Goal: Task Accomplishment & Management: Use online tool/utility

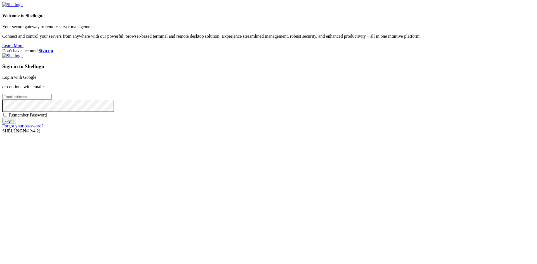
click at [52, 100] on input "email" at bounding box center [27, 97] width 50 height 6
type input "[EMAIL_ADDRESS][DOMAIN_NAME]"
click at [338, 129] on div "Sign in to Shellngn Login with Google or continue with email: [EMAIL_ADDRESS][D…" at bounding box center [268, 90] width 533 height 75
click at [339, 129] on div "Sign in to Shellngn Login with Google or continue with email: [EMAIL_ADDRESS][D…" at bounding box center [268, 90] width 533 height 75
click at [16, 124] on input "Login" at bounding box center [9, 121] width 14 height 6
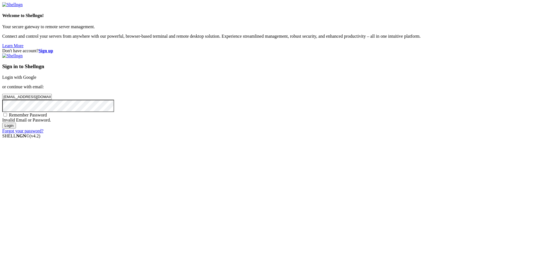
click at [260, 130] on div "Don't have account? Sign up Sign in to Shellngn Login with Google or continue w…" at bounding box center [268, 90] width 533 height 85
click at [47, 118] on span "Remember Password" at bounding box center [28, 115] width 38 height 5
click at [7, 117] on input "Remember Password" at bounding box center [5, 115] width 4 height 4
checkbox input "true"
click at [16, 129] on input "Login" at bounding box center [9, 126] width 14 height 6
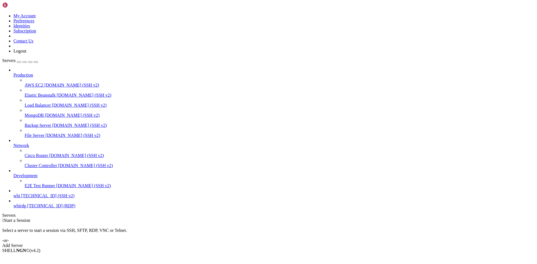
click at [20, 198] on span "whi" at bounding box center [16, 196] width 7 height 5
